Goal: Information Seeking & Learning: Find specific fact

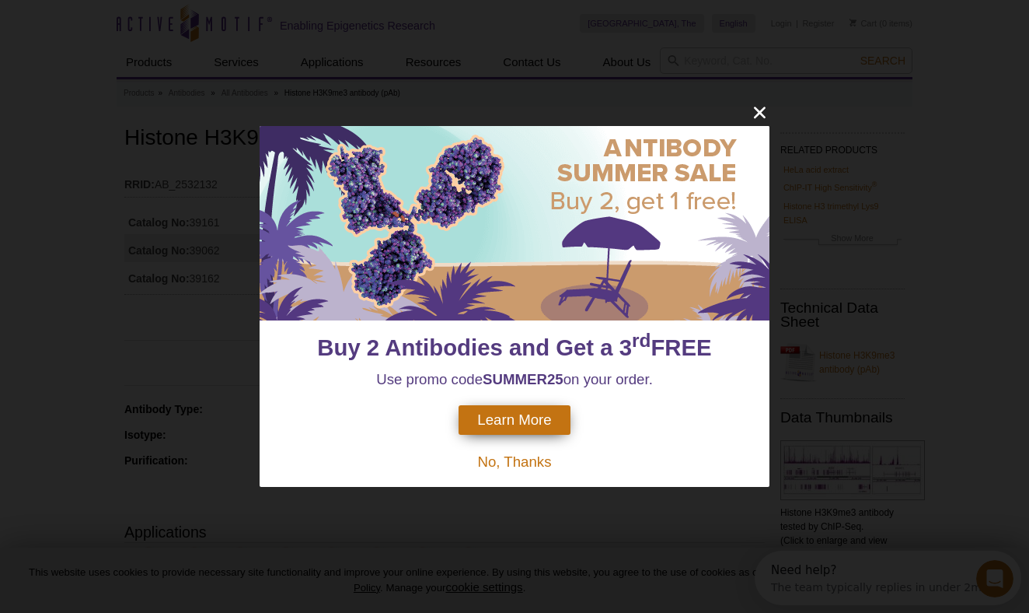
click at [760, 110] on icon "close" at bounding box center [759, 112] width 19 height 19
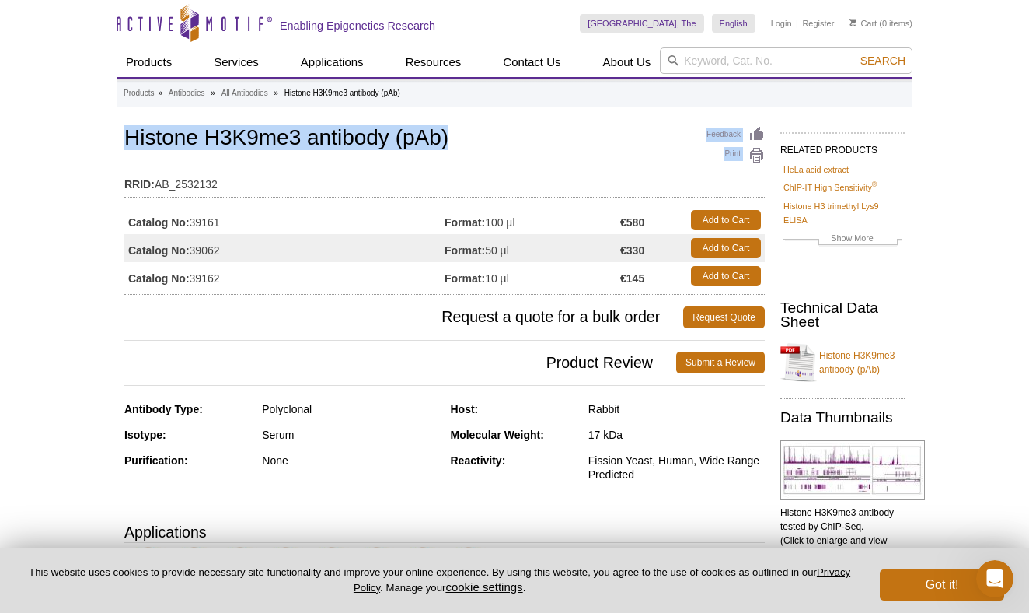
drag, startPoint x: 121, startPoint y: 134, endPoint x: 454, endPoint y: 145, distance: 333.0
copy div "Feedback Print Histone H3K9me3 antibody (pAb)"
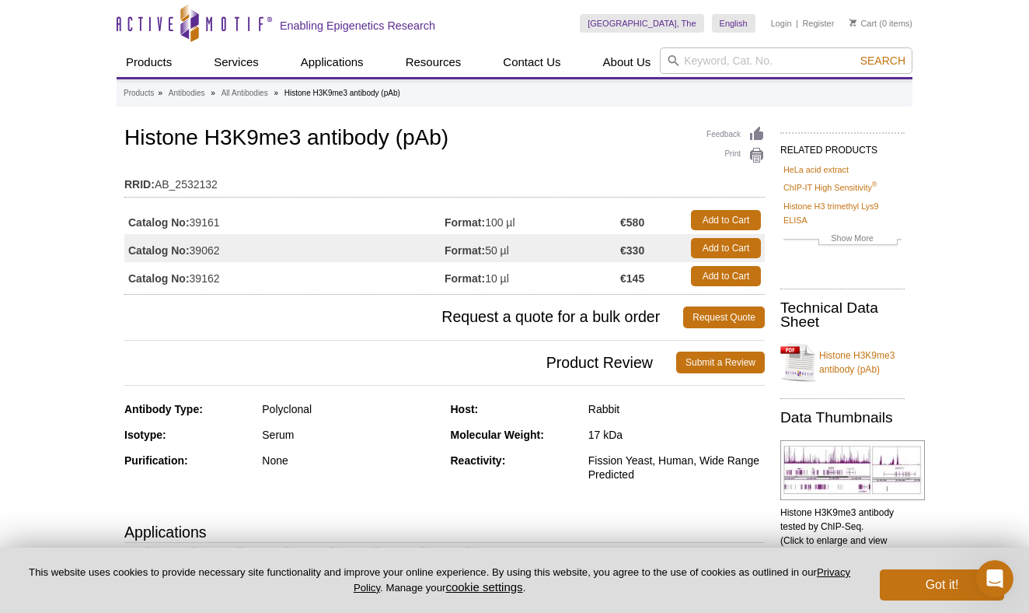
drag, startPoint x: 223, startPoint y: 247, endPoint x: 191, endPoint y: 247, distance: 31.9
click at [191, 247] on td "Catalog No: 39062" at bounding box center [284, 248] width 320 height 28
copy td "39062"
click at [753, 63] on input "search" at bounding box center [786, 60] width 253 height 26
type input "normal rabbit igg"
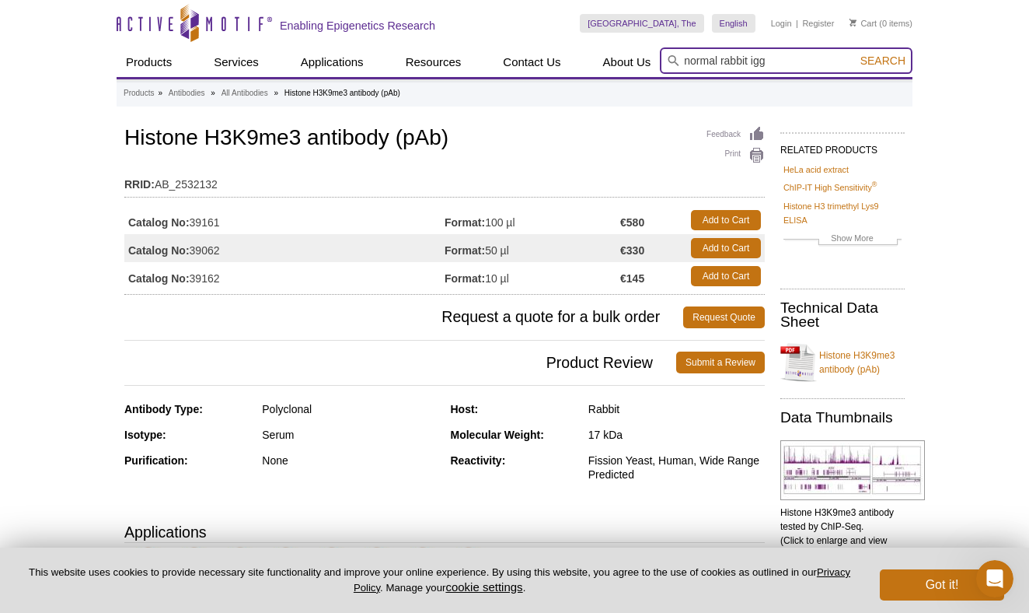
click at [884, 61] on button "Search" at bounding box center [883, 61] width 54 height 14
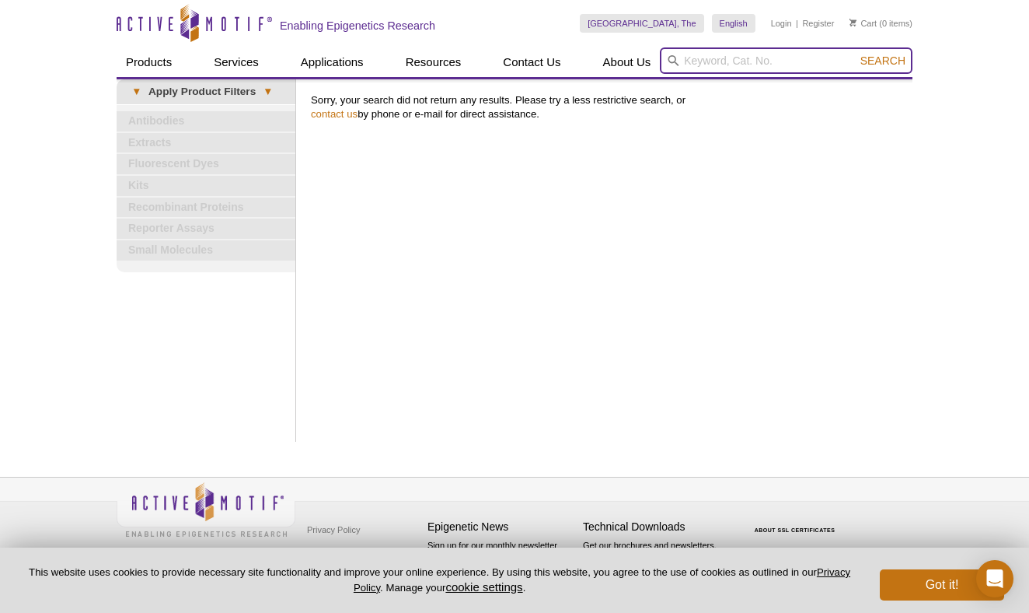
click at [820, 57] on input "search" at bounding box center [786, 60] width 253 height 26
type input "igg"
click at [884, 61] on button "Search" at bounding box center [883, 61] width 54 height 14
